Goal: Information Seeking & Learning: Learn about a topic

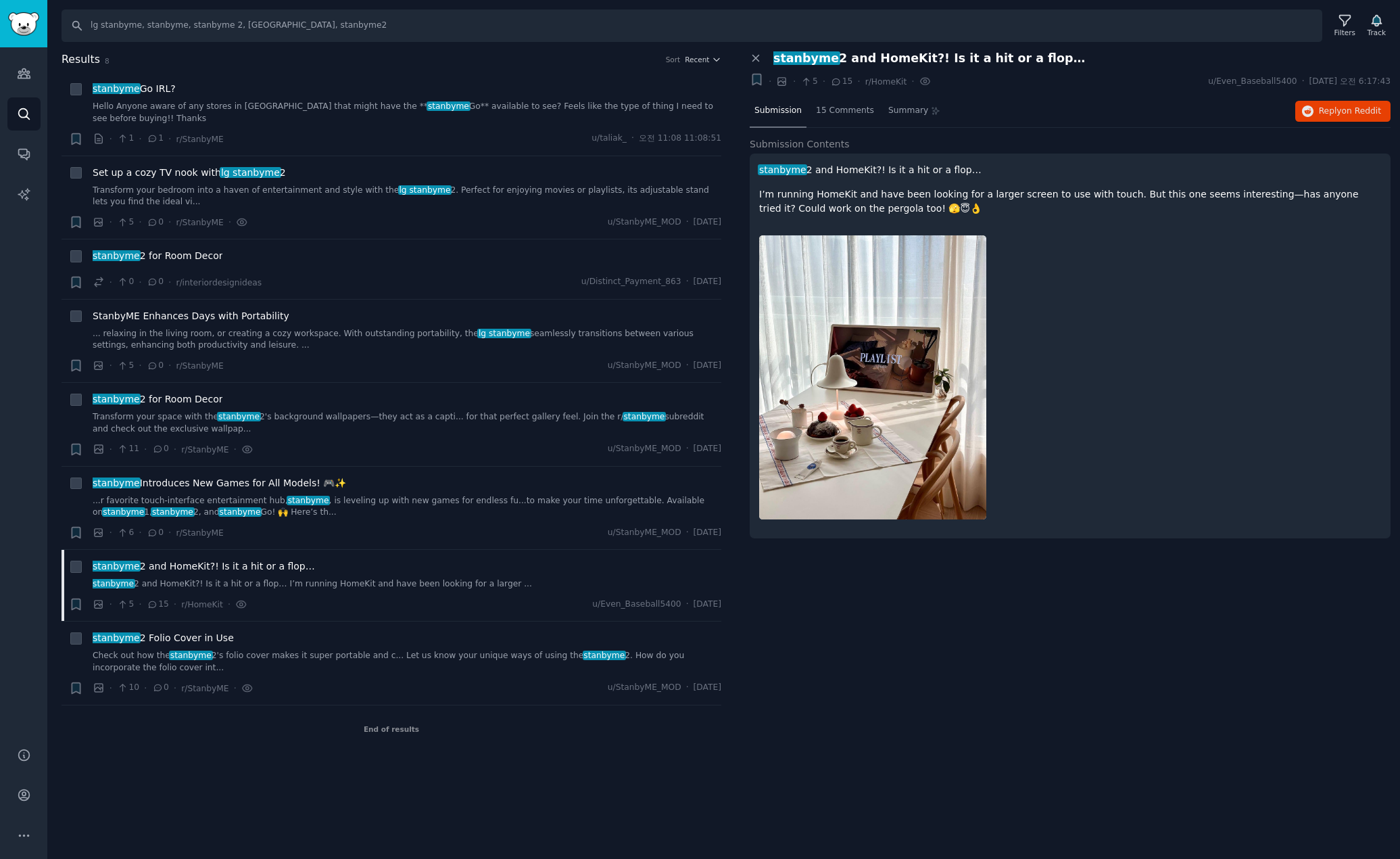
click at [904, 641] on div "Close panel stanbyme 2 and HomeKit?! Is it a hit or a flop… + · · 5 · 15 · r/Ho…" at bounding box center [1070, 402] width 660 height 701
click at [759, 58] on icon at bounding box center [755, 58] width 12 height 12
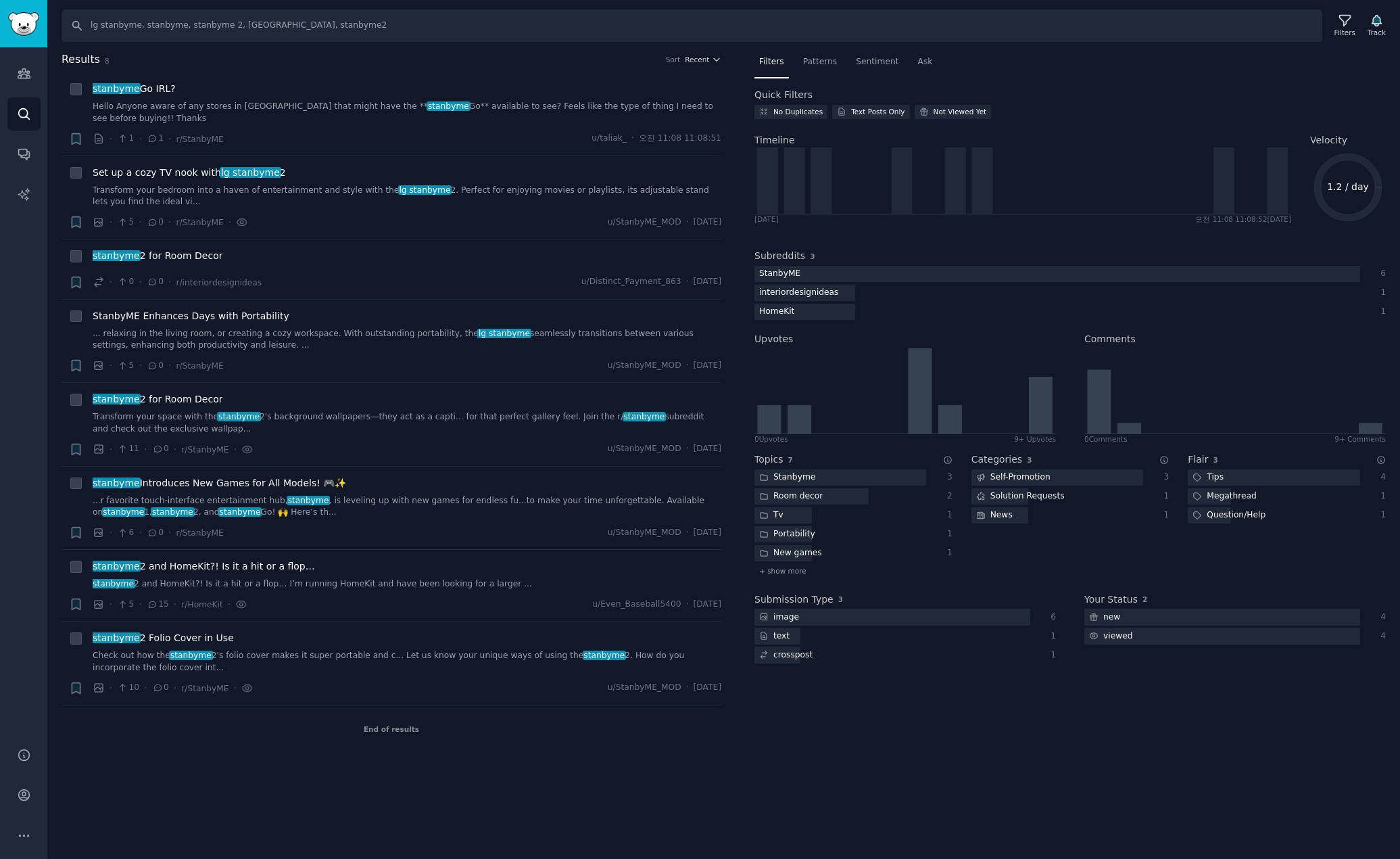
click at [182, 753] on div "Search lg stanbyme, stanbyme, stanbyme 2, [GEOGRAPHIC_DATA], stanbyme2 Filters …" at bounding box center [724, 429] width 1353 height 859
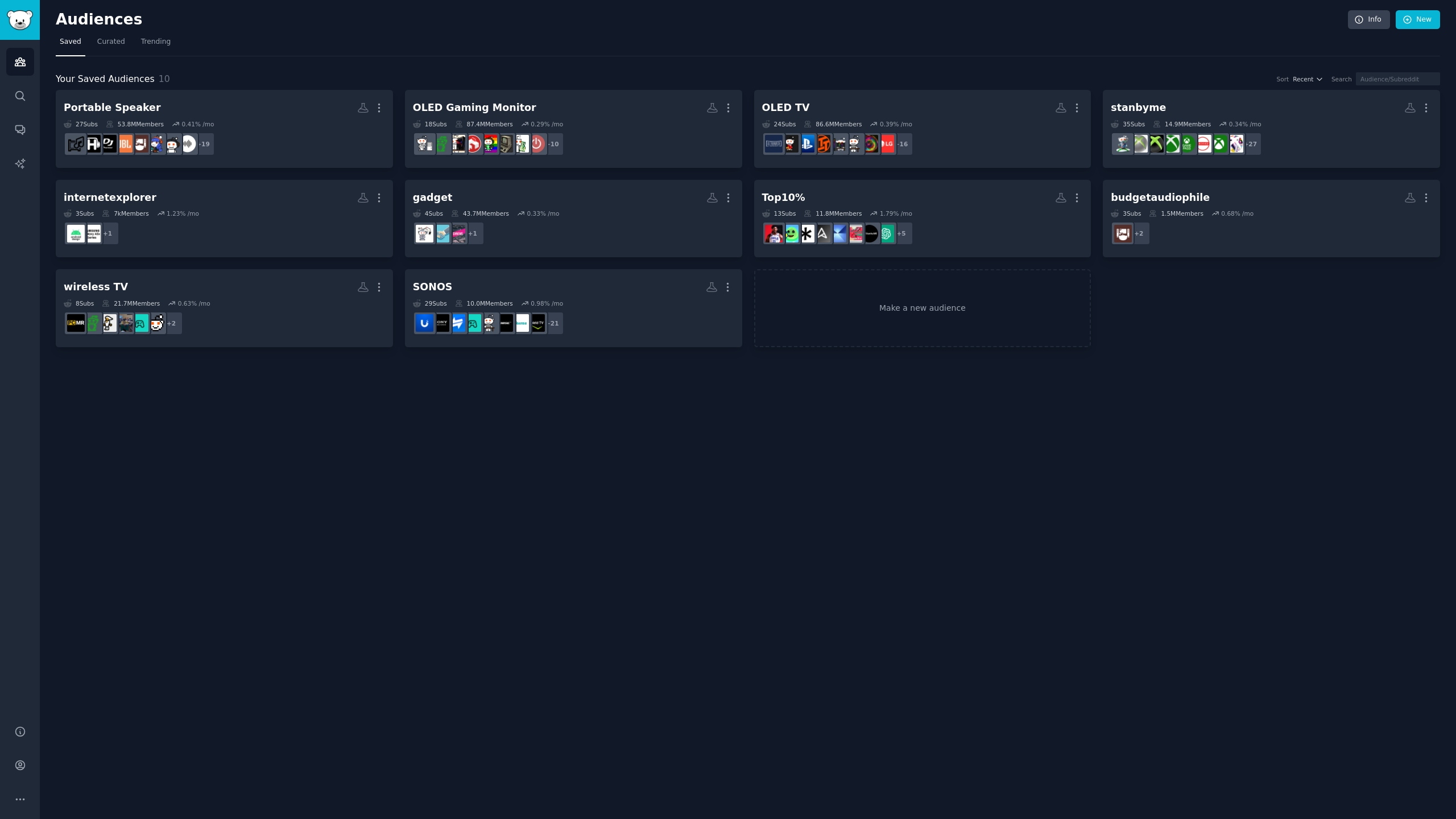
drag, startPoint x: 808, startPoint y: 561, endPoint x: 1138, endPoint y: 54, distance: 604.9
click at [813, 547] on div "Audiences Info New Saved Curated Trending Your Saved Audiences 10 Sort Recent S…" at bounding box center [747, 409] width 1416 height 819
